Goal: Task Accomplishment & Management: Use online tool/utility

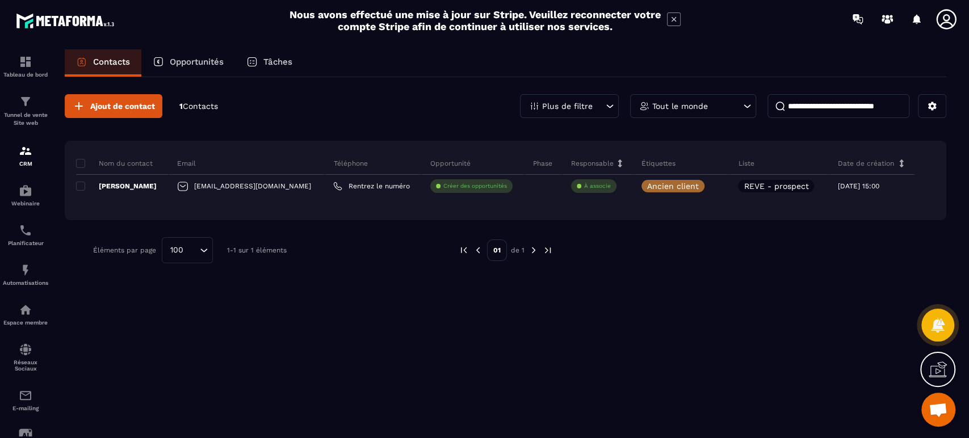
click at [710, 184] on icon at bounding box center [713, 185] width 7 height 7
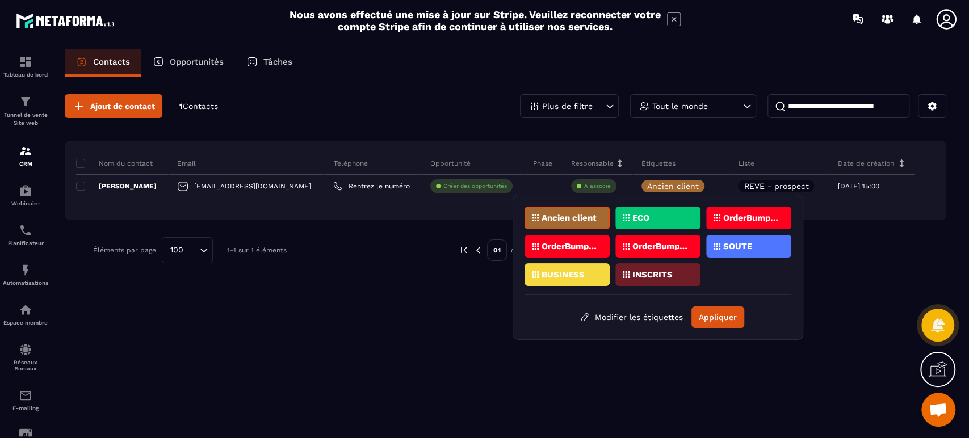
click at [443, 289] on div "Ajout de contact 1 Contacts Plus de filtre Tout le monde Nom du contact Email T…" at bounding box center [505, 256] width 881 height 359
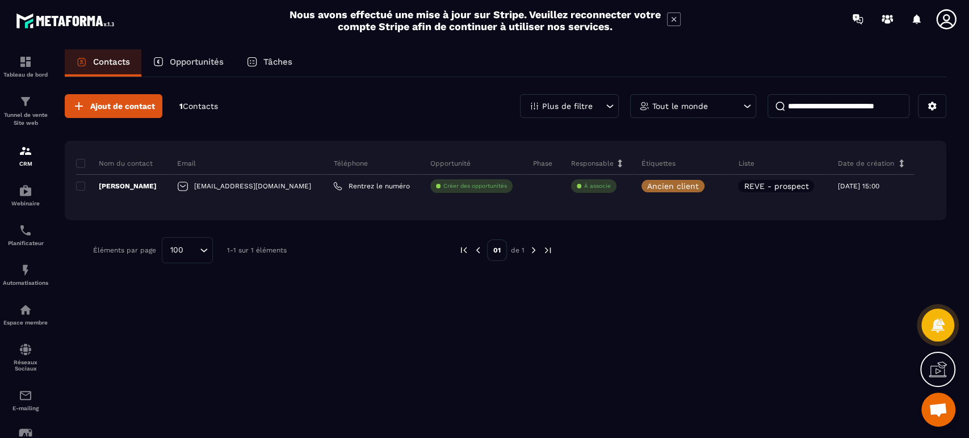
click at [20, 161] on p "CRM" at bounding box center [25, 164] width 45 height 6
click at [27, 112] on p "Tunnel de vente Site web" at bounding box center [25, 119] width 45 height 16
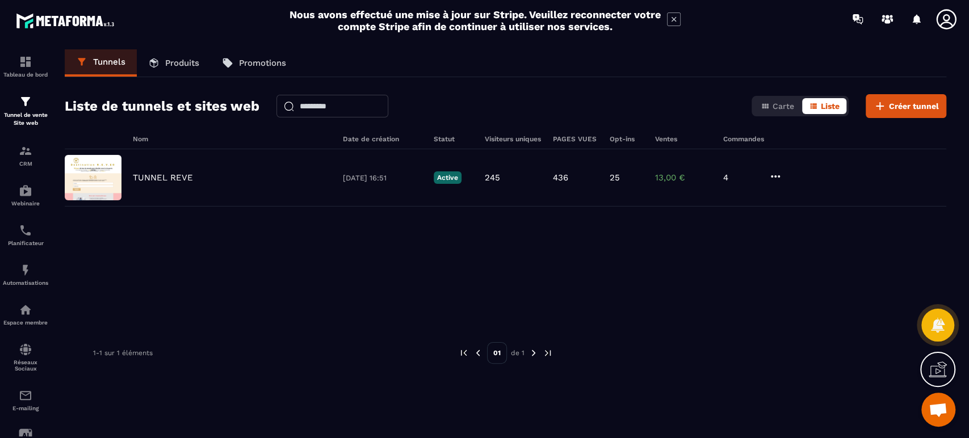
click at [182, 170] on div "TUNNEL REVE [DATE] 16:51 Active 245 436 25 13,00 € 4" at bounding box center [505, 177] width 881 height 57
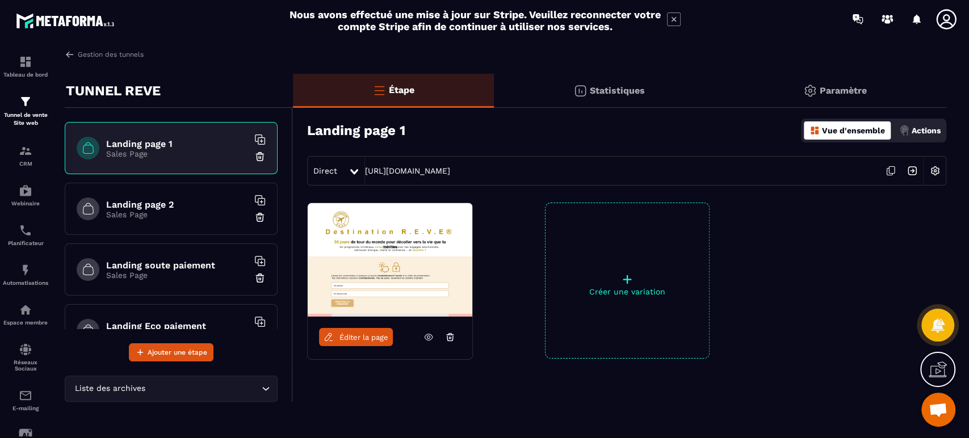
click at [140, 211] on p "Sales Page" at bounding box center [177, 214] width 142 height 9
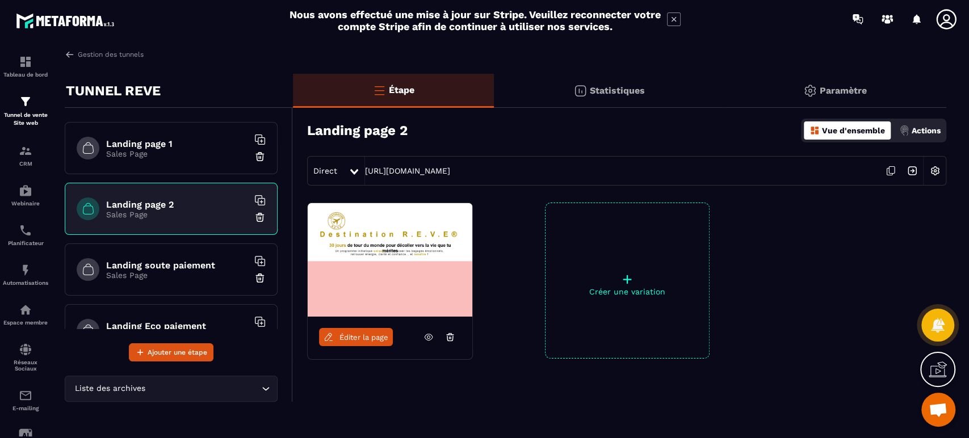
click at [918, 131] on p "Actions" at bounding box center [925, 130] width 29 height 9
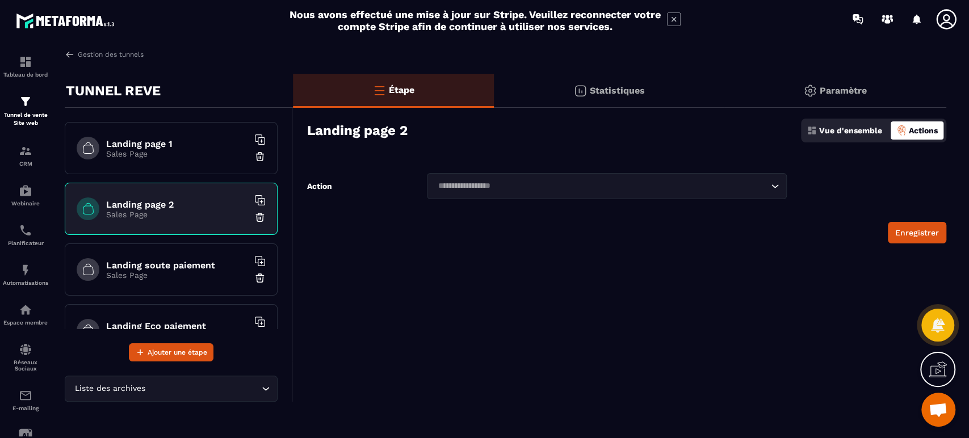
click at [558, 191] on input "Search for option" at bounding box center [600, 186] width 333 height 12
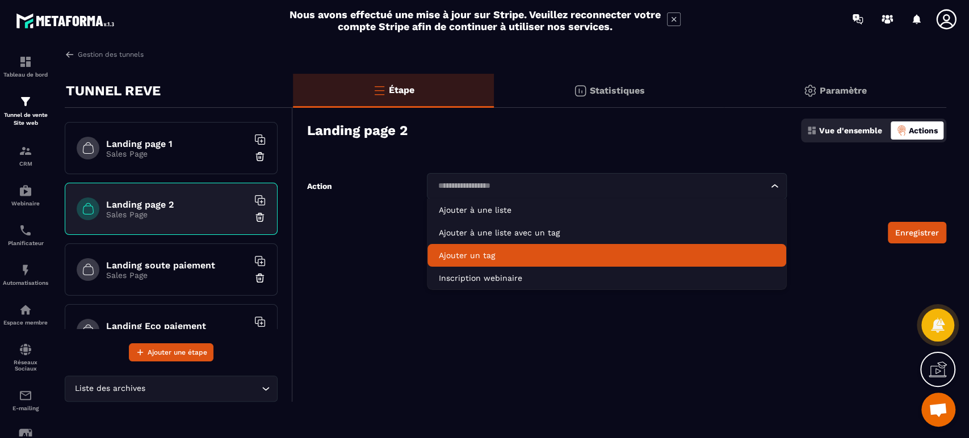
click at [489, 253] on p "Ajouter un tag" at bounding box center [606, 255] width 335 height 11
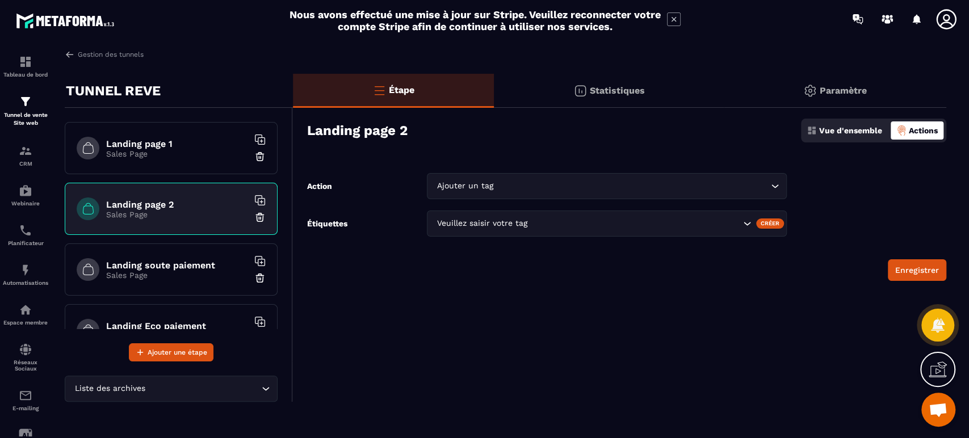
click at [771, 226] on div "Créer" at bounding box center [770, 223] width 28 height 10
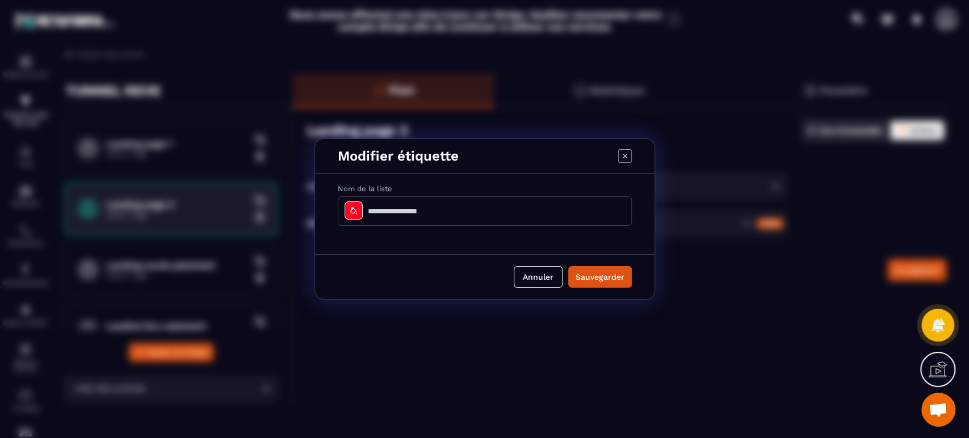
click at [469, 211] on input "Modal window" at bounding box center [485, 211] width 294 height 30
type input "*******"
click at [356, 209] on icon "Modal window" at bounding box center [353, 210] width 9 height 9
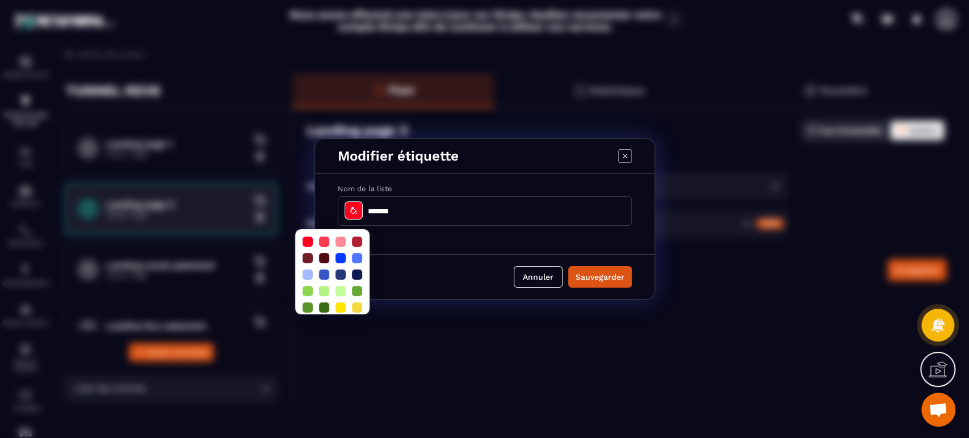
click at [359, 292] on div at bounding box center [357, 291] width 10 height 10
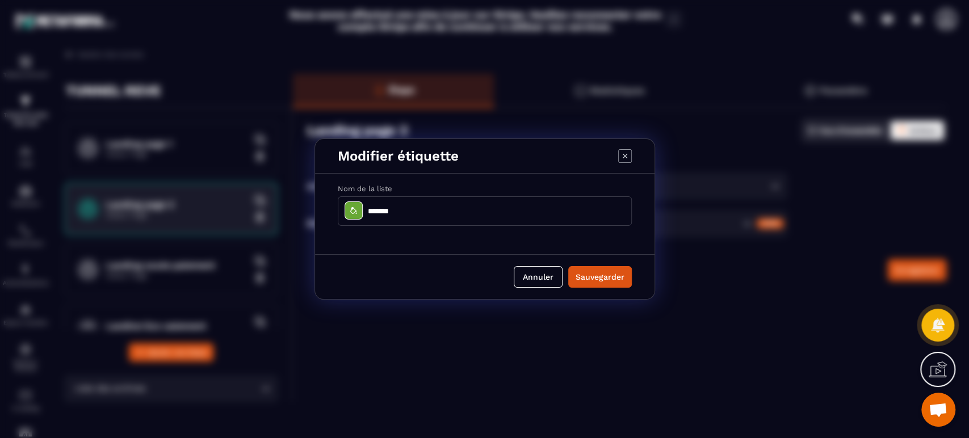
click at [596, 272] on button "Sauvegarder" at bounding box center [600, 277] width 64 height 22
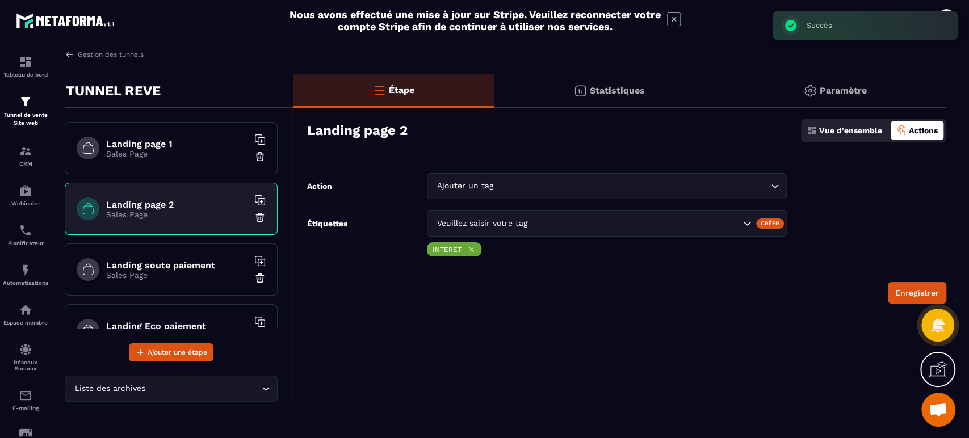
click at [849, 131] on p "Vue d'ensemble" at bounding box center [850, 130] width 63 height 9
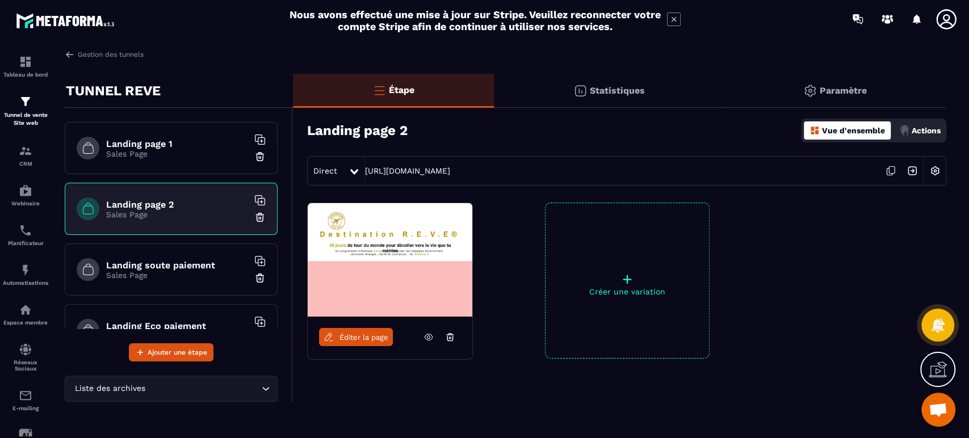
click at [359, 338] on span "Éditer la page" at bounding box center [363, 337] width 49 height 9
